Goal: Information Seeking & Learning: Learn about a topic

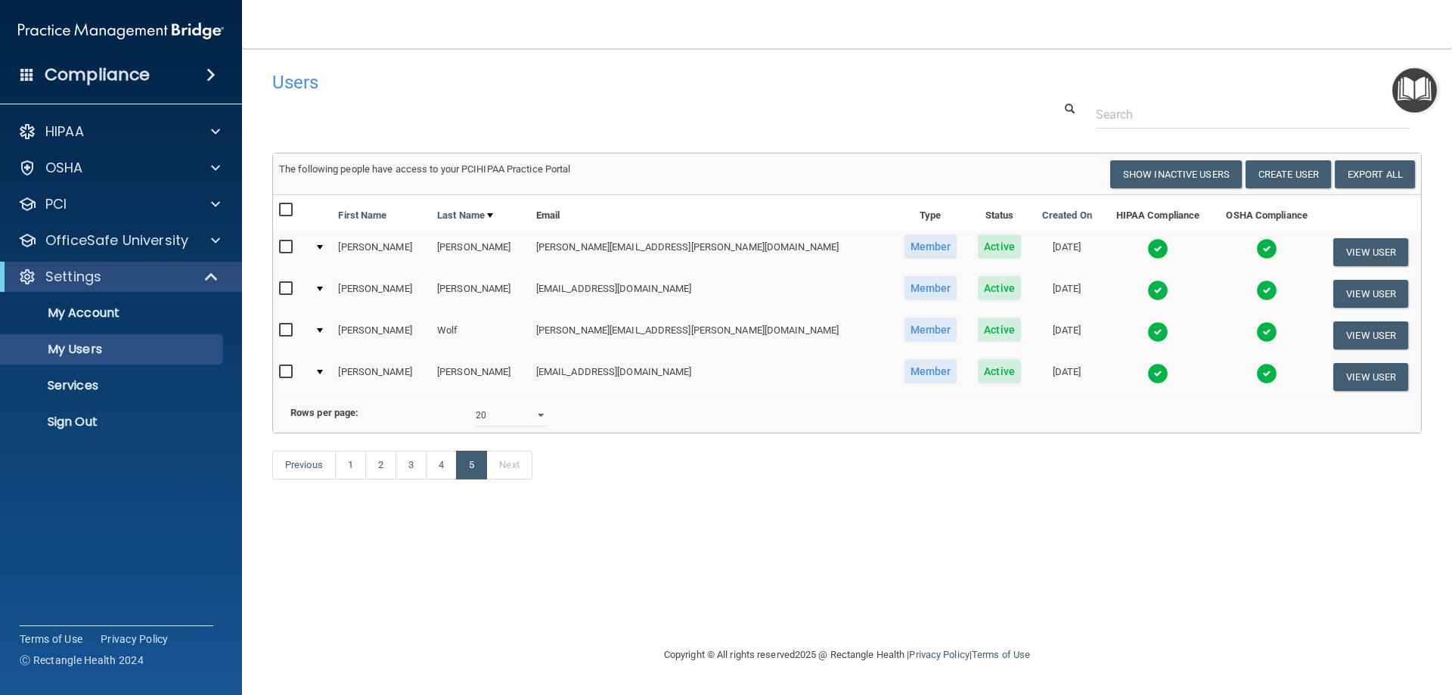
select select "20"
click at [163, 241] on p "OfficeSafe University" at bounding box center [116, 240] width 143 height 18
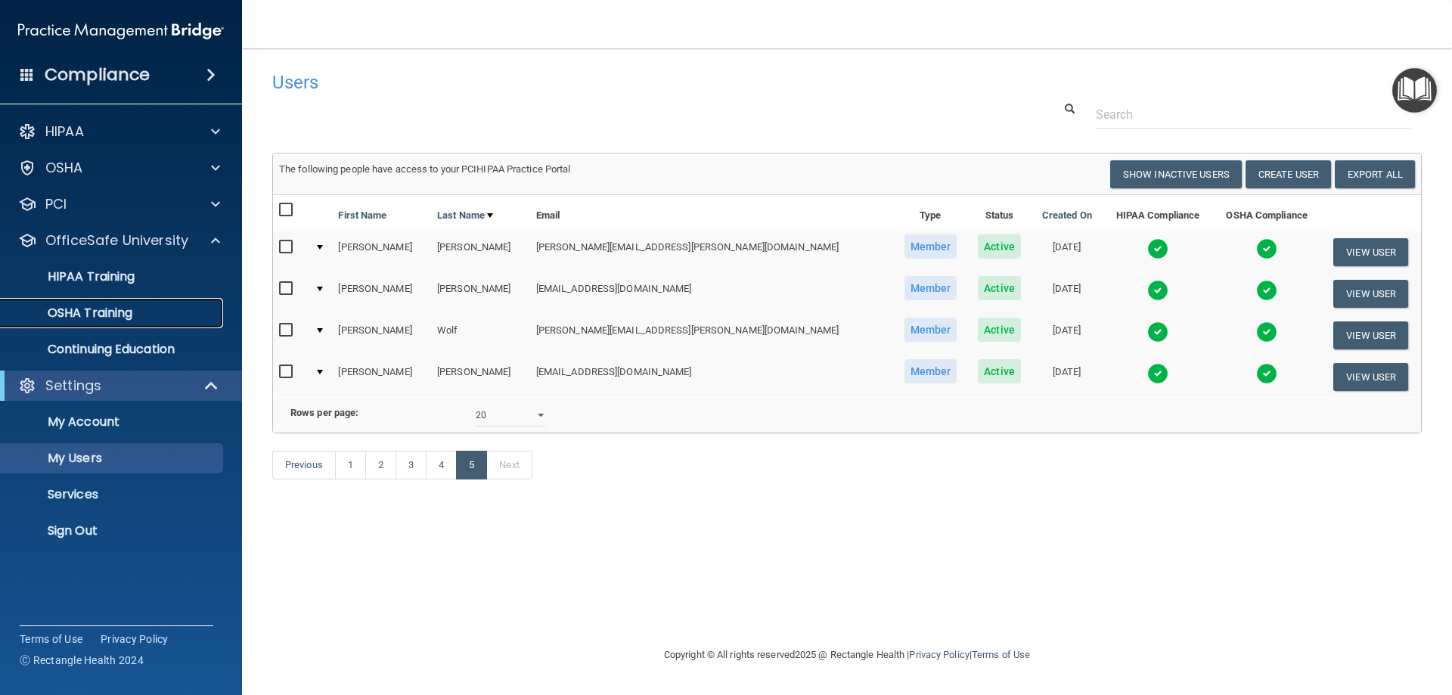
click at [135, 306] on div "OSHA Training" at bounding box center [113, 313] width 206 height 15
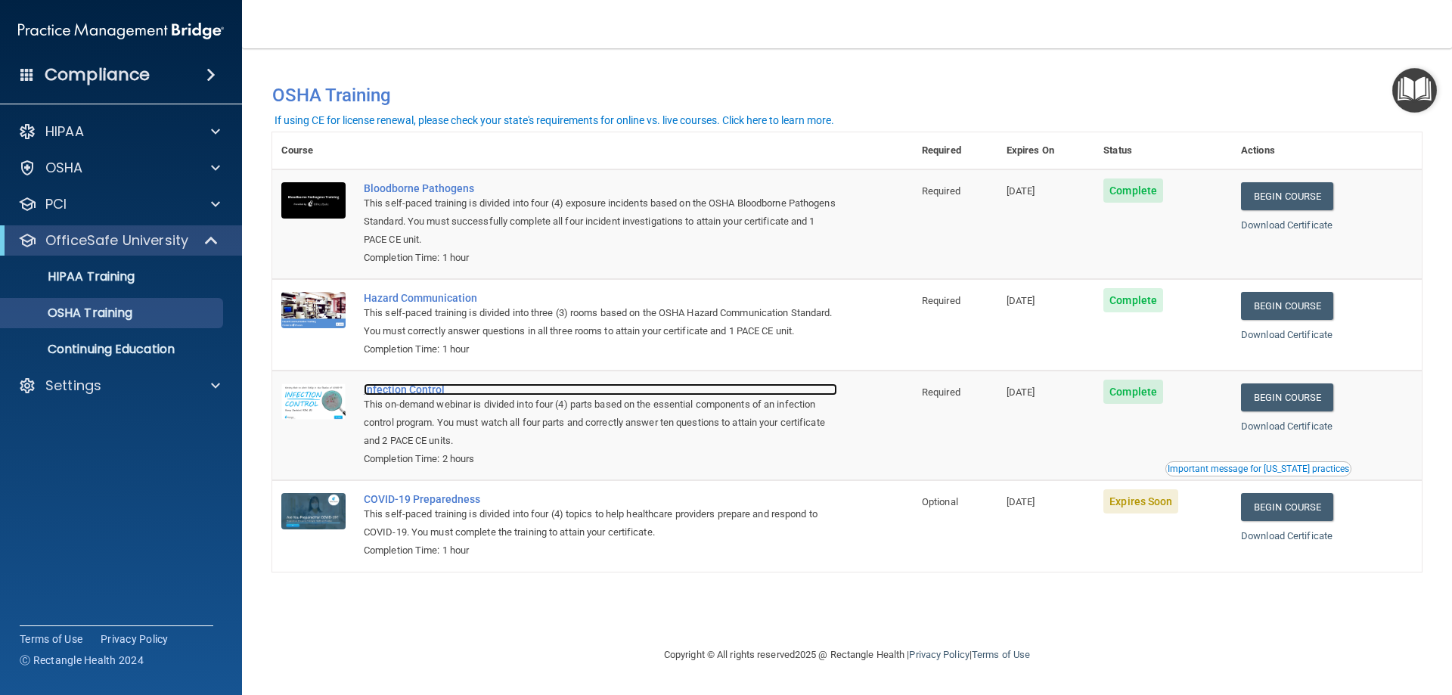
click at [424, 395] on div "Infection Control" at bounding box center [600, 389] width 473 height 12
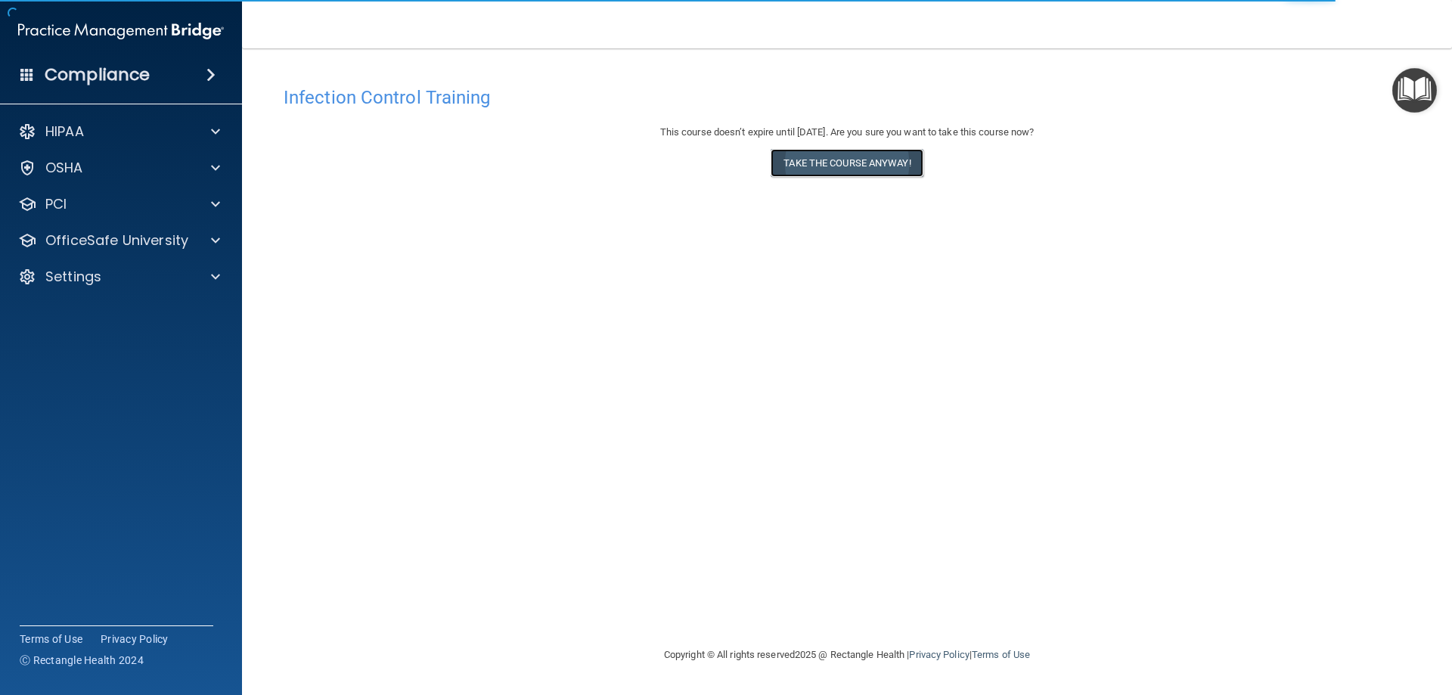
click at [821, 163] on button "Take the course anyway!" at bounding box center [847, 163] width 152 height 28
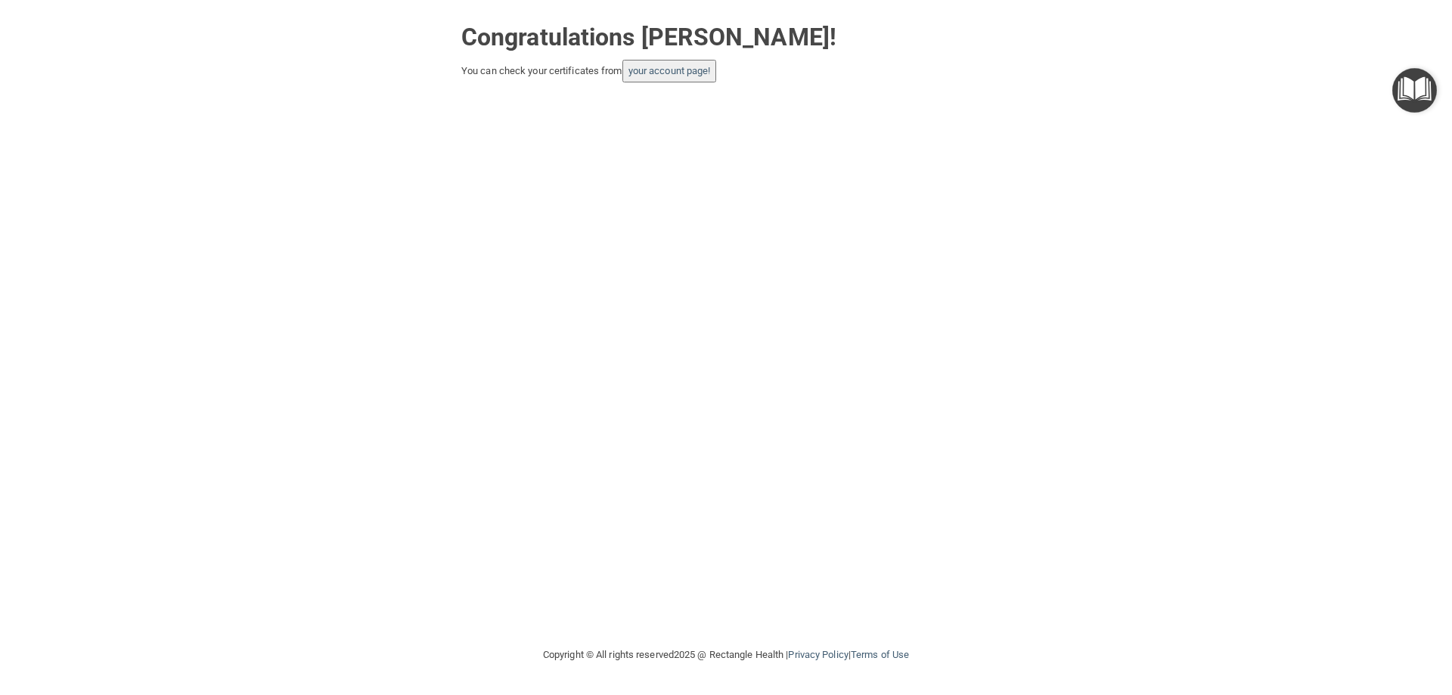
click at [650, 64] on button "your account page!" at bounding box center [669, 71] width 95 height 23
click at [662, 70] on link "your account page!" at bounding box center [669, 70] width 82 height 11
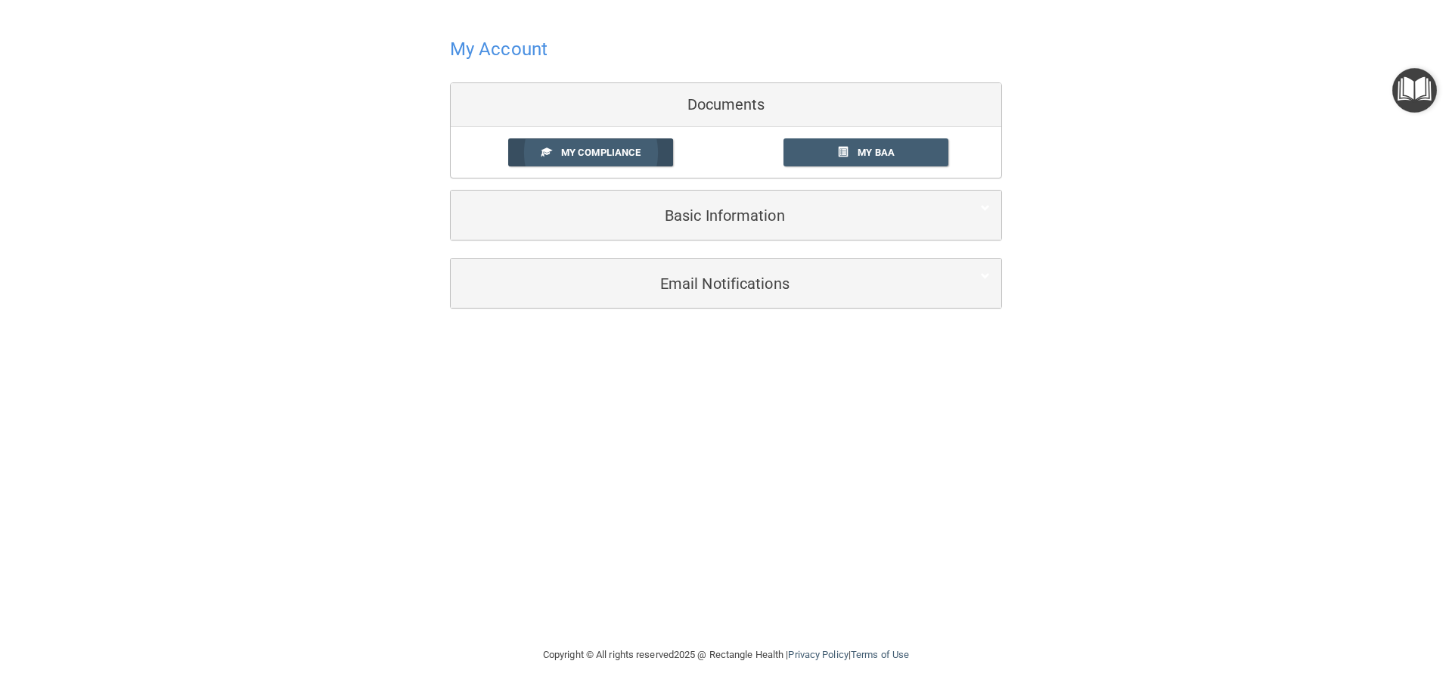
click at [620, 156] on span "My Compliance" at bounding box center [600, 152] width 79 height 11
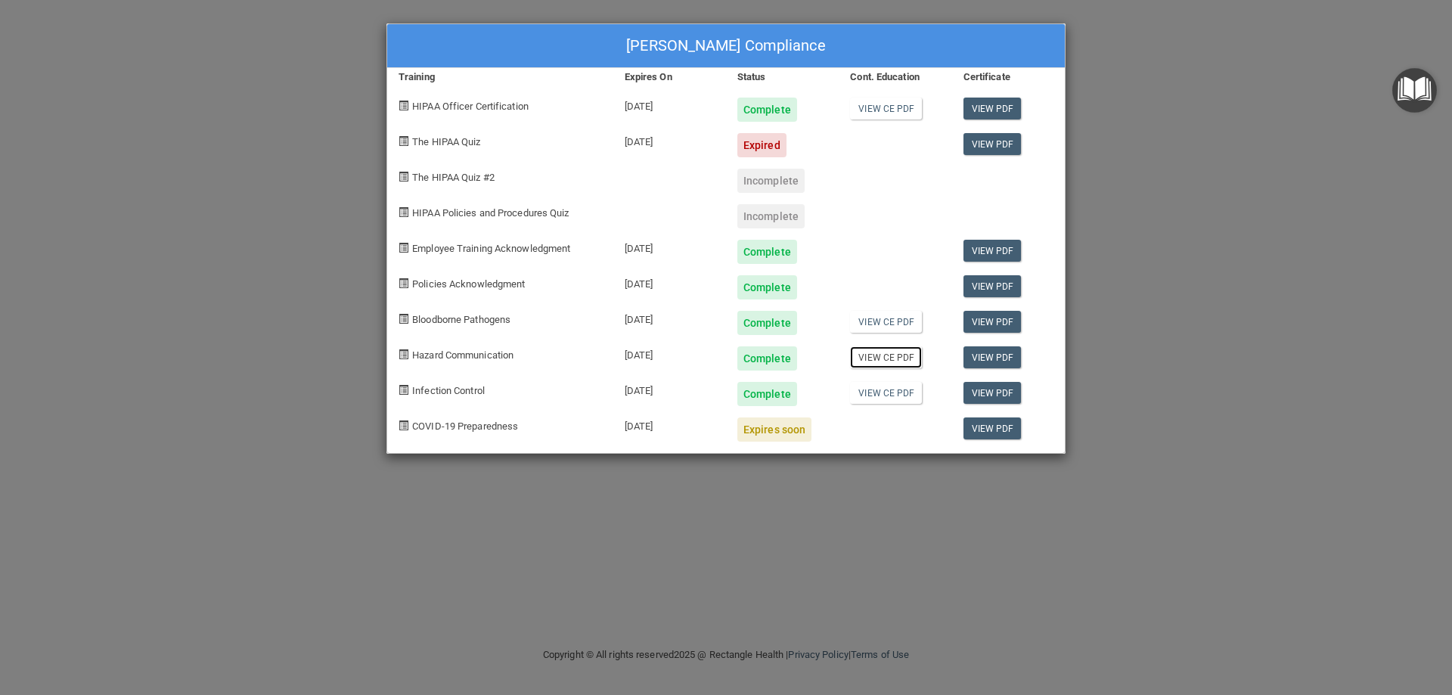
click at [869, 358] on link "View CE PDF" at bounding box center [886, 357] width 72 height 22
click at [876, 391] on link "View CE PDF" at bounding box center [886, 393] width 72 height 22
